Goal: Task Accomplishment & Management: Manage account settings

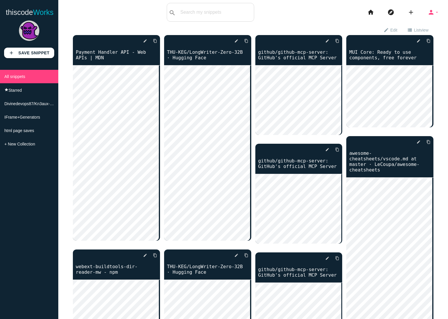
click at [435, 14] on icon "arrow_drop_down" at bounding box center [437, 12] width 5 height 19
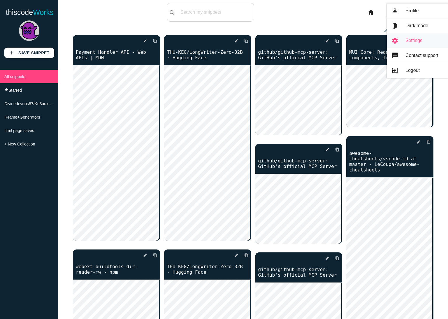
click at [414, 44] on link "settings Settings" at bounding box center [417, 40] width 61 height 15
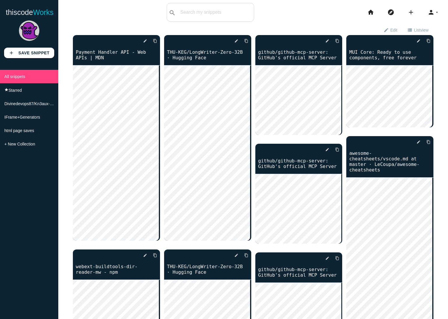
click at [435, 14] on li "person arrow_drop_down menu Dashboard Explore person_outline Profile brightness…" at bounding box center [436, 12] width 25 height 19
click at [435, 13] on icon "arrow_drop_down" at bounding box center [437, 12] width 5 height 19
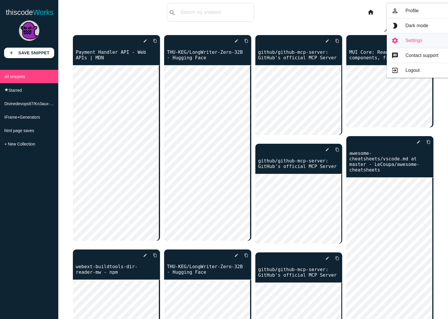
click at [409, 42] on link "settings Settings" at bounding box center [417, 40] width 61 height 15
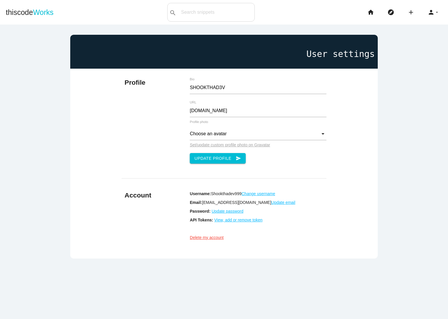
click at [217, 219] on u "View, add or remove token" at bounding box center [238, 219] width 48 height 5
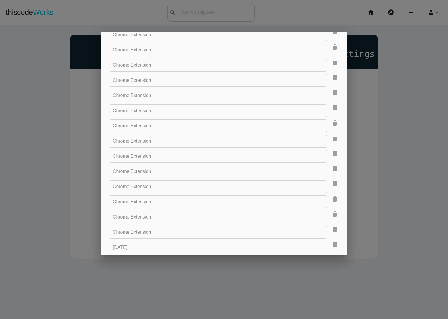
scroll to position [403, 0]
click at [308, 237] on link "Generate new token" at bounding box center [307, 238] width 60 height 11
click at [298, 230] on p "7a7b551bf6eb47b0aae749bd139873d5" at bounding box center [224, 232] width 229 height 5
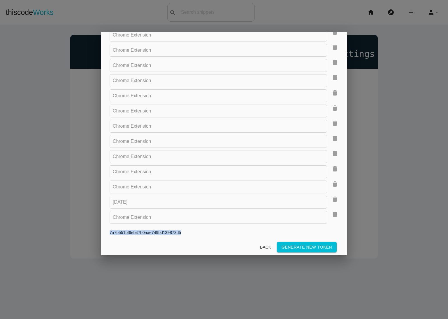
type textarea "7a7b551bf6eb47b0aae749bd139873d5"
click at [298, 230] on p "7a7b551bf6eb47b0aae749bd139873d5" at bounding box center [224, 232] width 229 height 5
